Goal: Check status: Check status

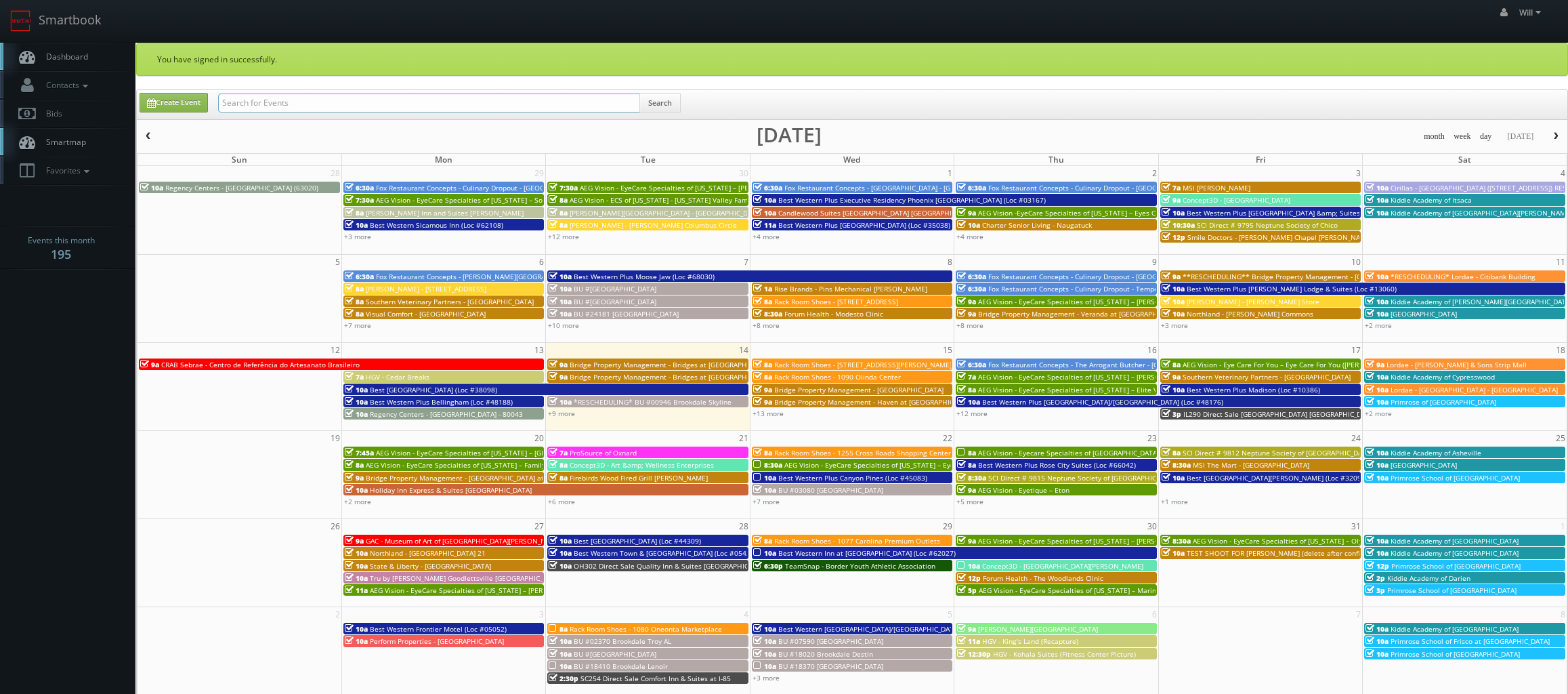
click at [373, 100] on input "text" at bounding box center [429, 103] width 422 height 19
paste input "(09-23-25) Best Western Plus Isanti (Loc #24145)"
drag, startPoint x: 264, startPoint y: 100, endPoint x: 24, endPoint y: 77, distance: 241.1
click at [24, 77] on body "Smartbook Toggle Side Navigation Toggle Top Navigation Will Will Profile Logout…" at bounding box center [784, 488] width 1568 height 975
type input "Best Western Plus Isanti (Loc #24145)"
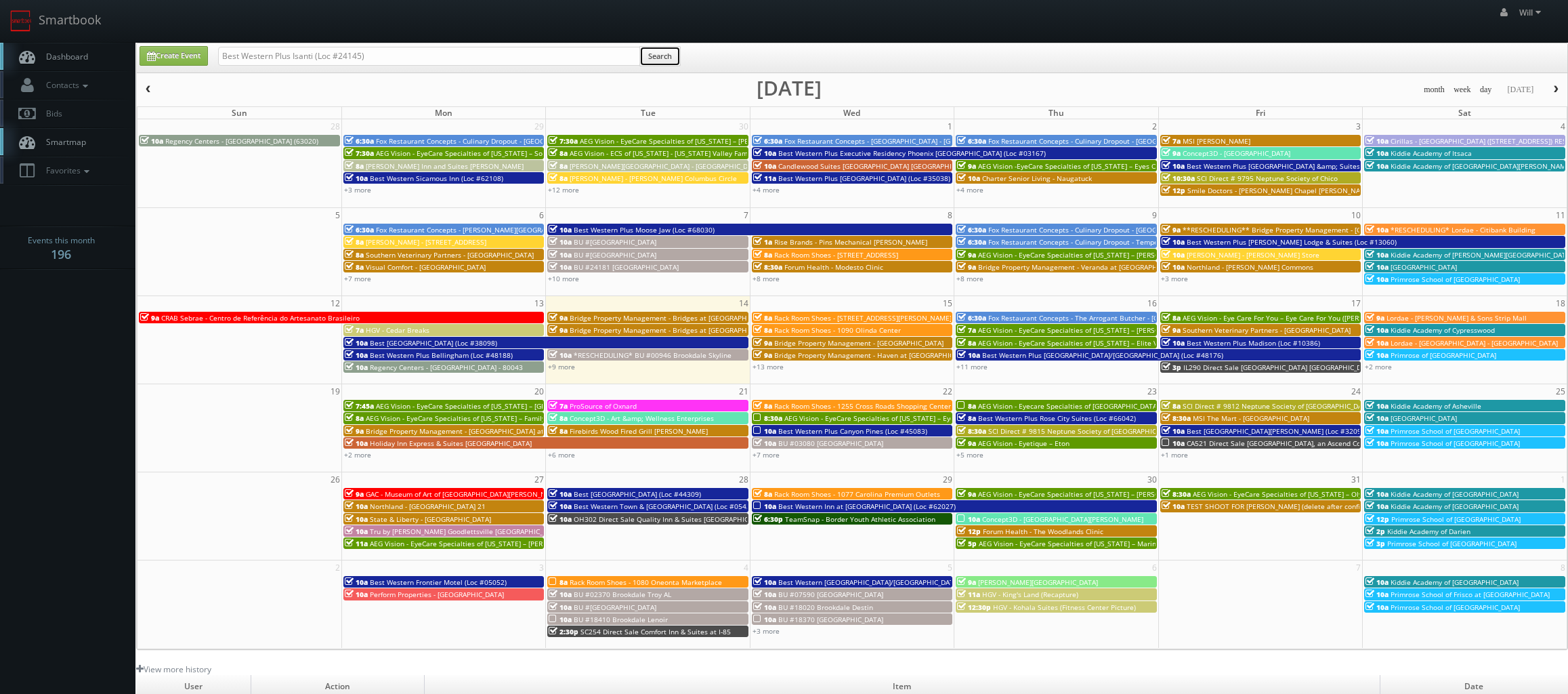
click at [655, 54] on button "Search" at bounding box center [660, 57] width 41 height 21
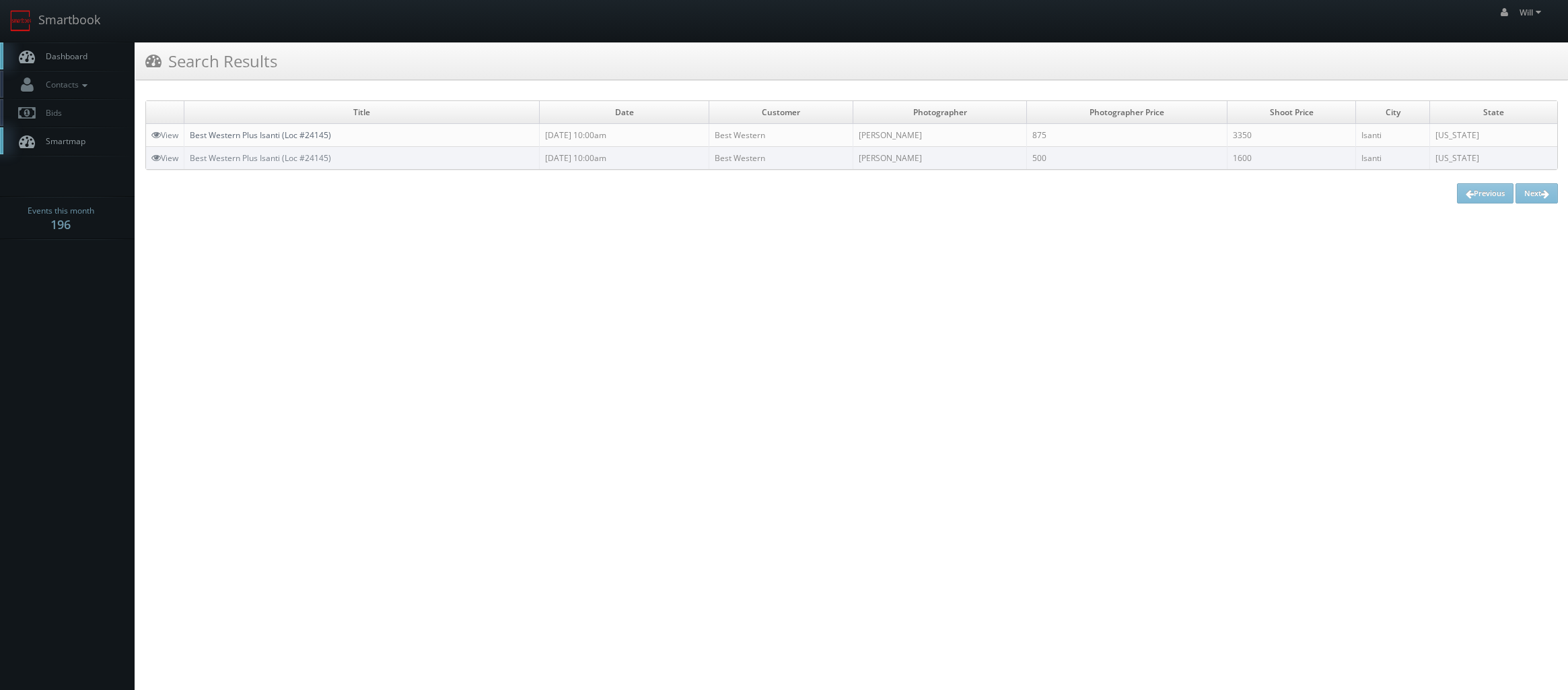
click at [303, 132] on link "Best Western Plus Isanti (Loc #24145)" at bounding box center [260, 136] width 141 height 12
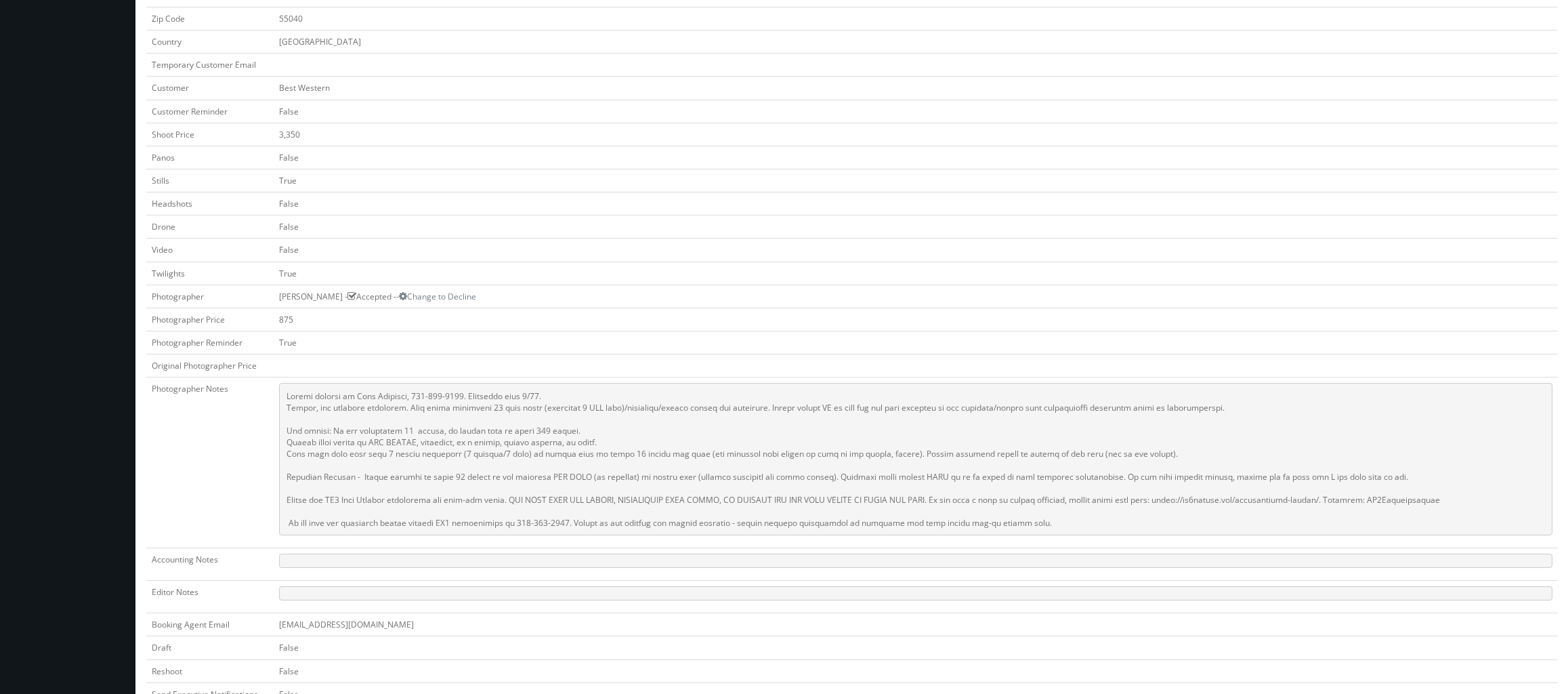
scroll to position [339, 0]
